Goal: Find specific page/section: Find specific page/section

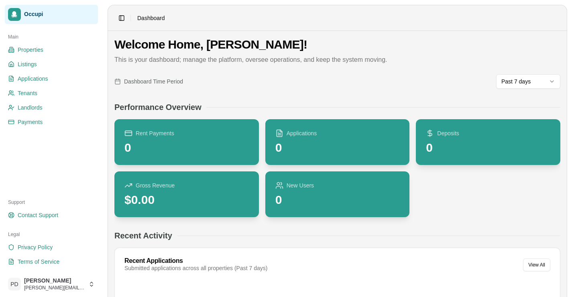
scroll to position [504, 0]
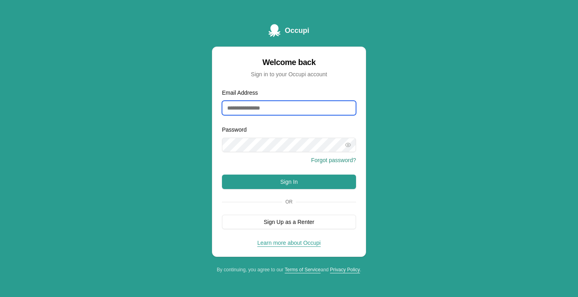
click at [266, 104] on input "Email Address" at bounding box center [289, 108] width 134 height 14
click at [290, 110] on input "Email Address" at bounding box center [289, 108] width 134 height 14
type input "**********"
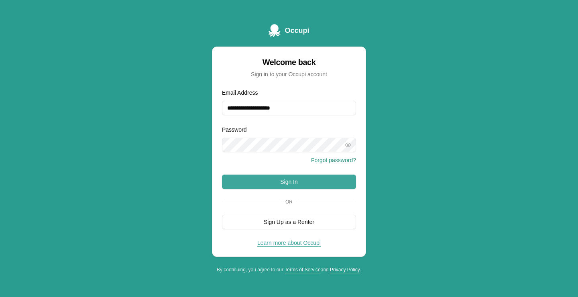
click at [290, 185] on button "Sign In" at bounding box center [289, 182] width 134 height 14
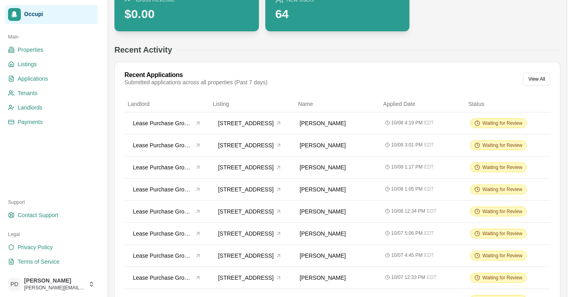
scroll to position [188, 0]
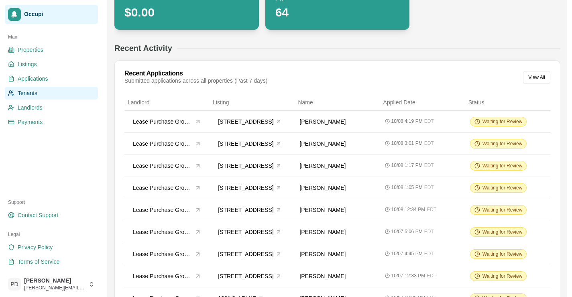
click at [34, 90] on span "Tenants" at bounding box center [28, 93] width 20 height 8
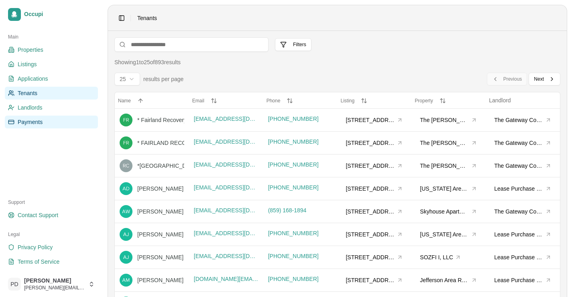
click at [34, 120] on span "Payments" at bounding box center [30, 122] width 25 height 8
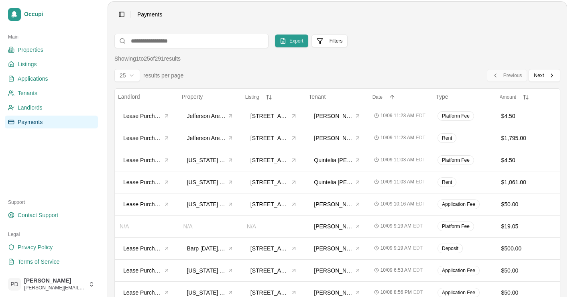
scroll to position [5, 0]
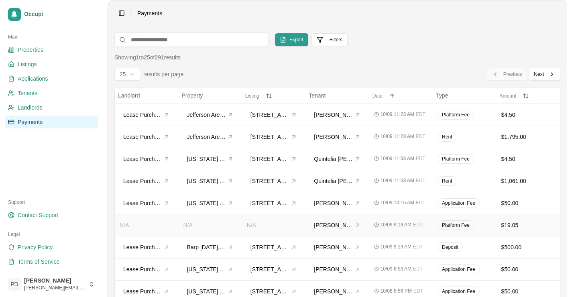
click at [381, 226] on span "10/09 9:19 AM" at bounding box center [396, 225] width 31 height 6
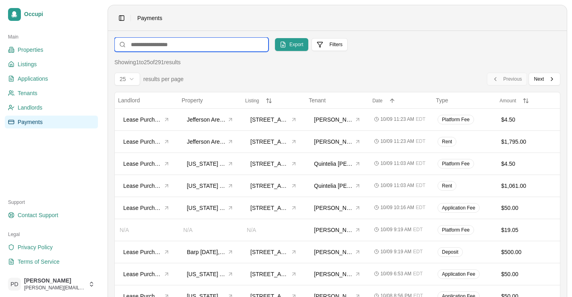
click at [212, 48] on input at bounding box center [191, 44] width 154 height 14
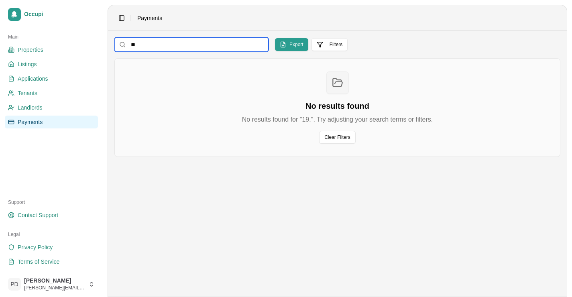
type input "*"
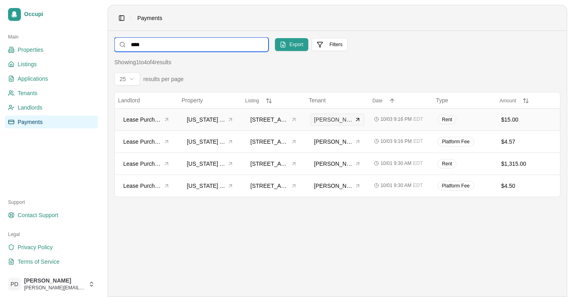
type input "****"
click at [314, 123] on span "Tanisha Fields-Rose" at bounding box center [333, 120] width 39 height 8
